Goal: Information Seeking & Learning: Learn about a topic

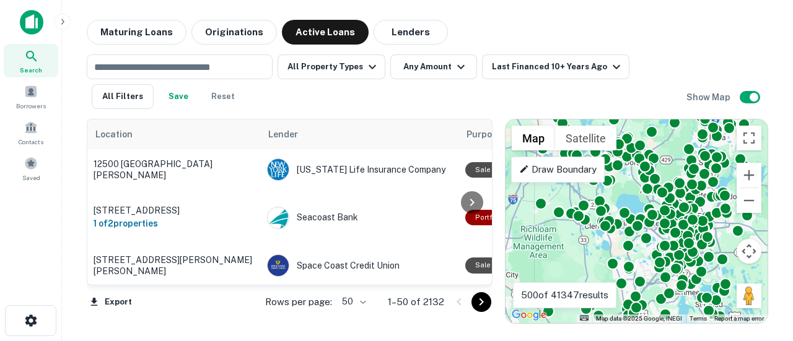
click at [35, 55] on icon at bounding box center [31, 56] width 15 height 15
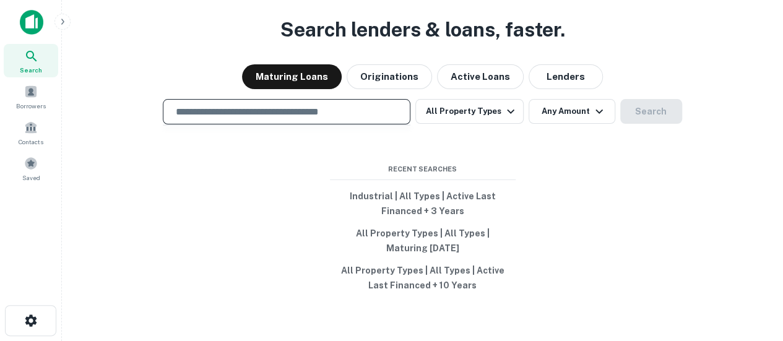
click at [202, 115] on input "text" at bounding box center [286, 112] width 237 height 14
type input "**********"
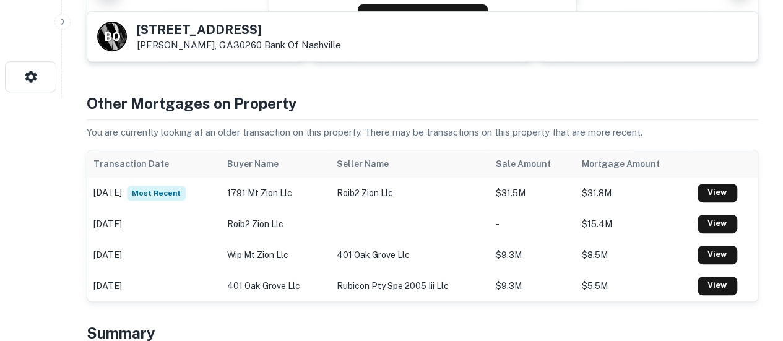
scroll to position [312, 0]
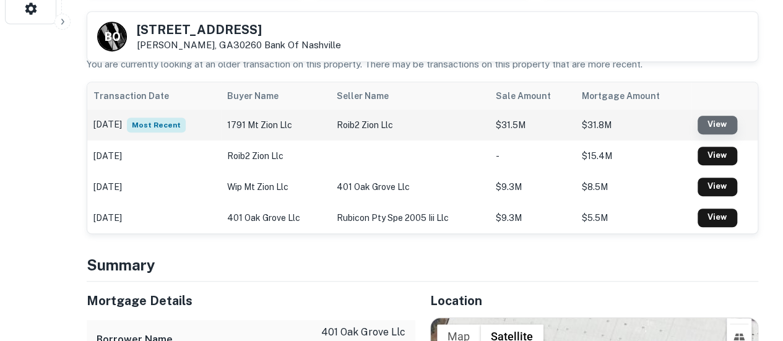
click at [718, 123] on link "View" at bounding box center [718, 125] width 40 height 19
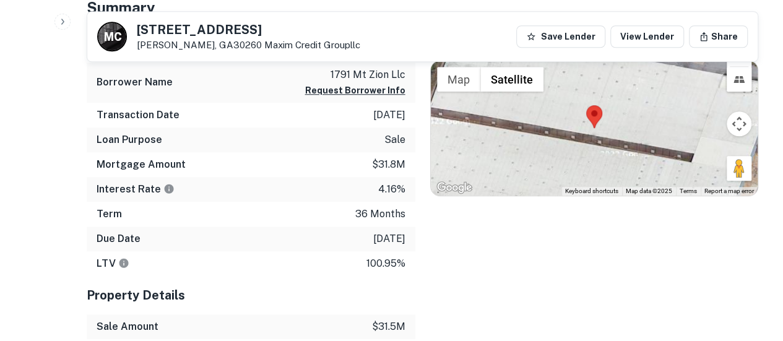
scroll to position [536, 0]
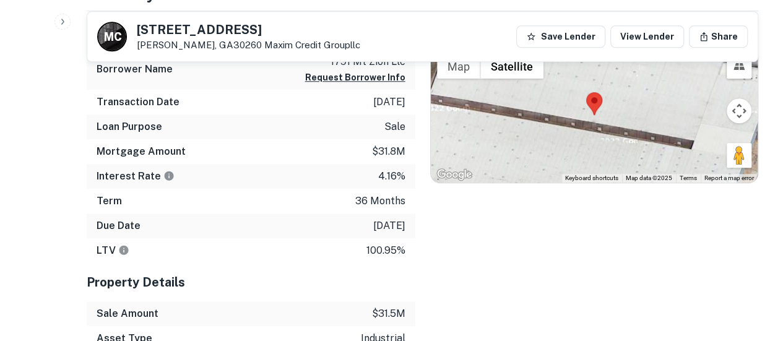
click at [233, 278] on h5 "Property Details" at bounding box center [251, 282] width 329 height 19
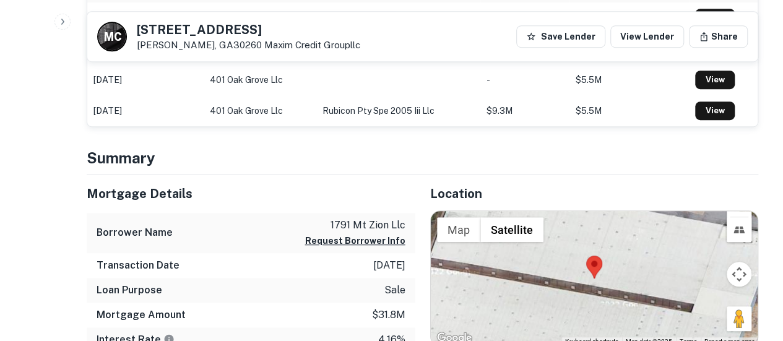
scroll to position [0, 0]
